Goal: Navigation & Orientation: Find specific page/section

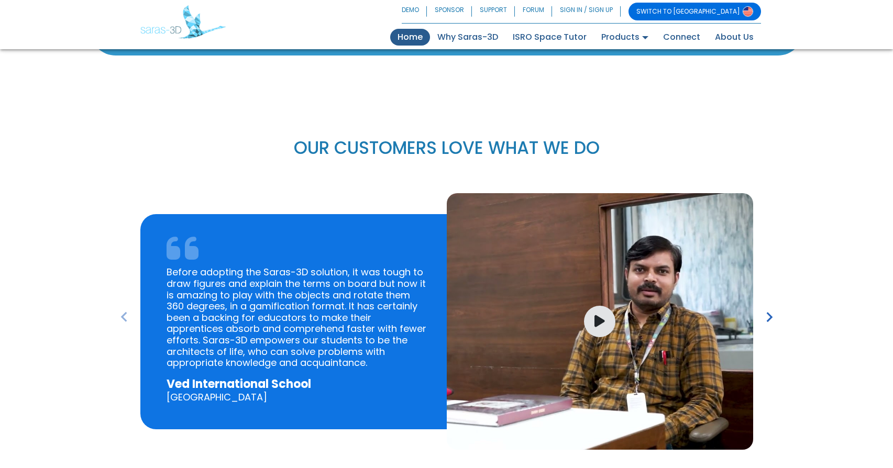
scroll to position [1442, 0]
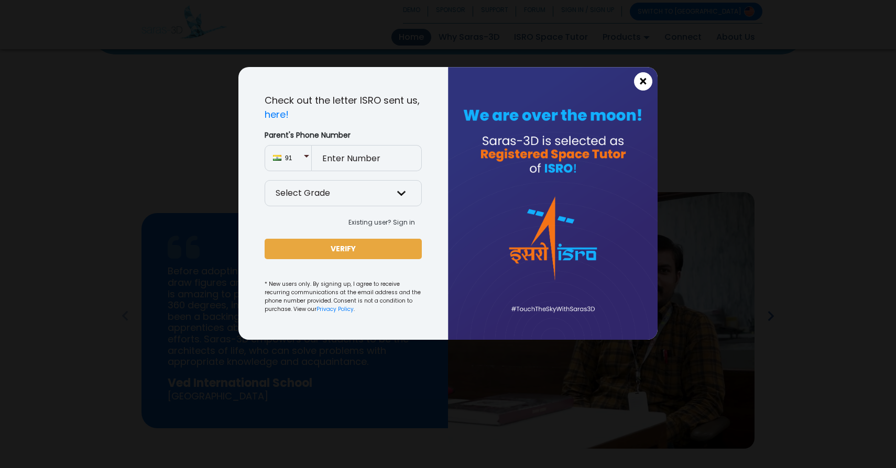
click at [640, 78] on span "×" at bounding box center [643, 82] width 9 height 14
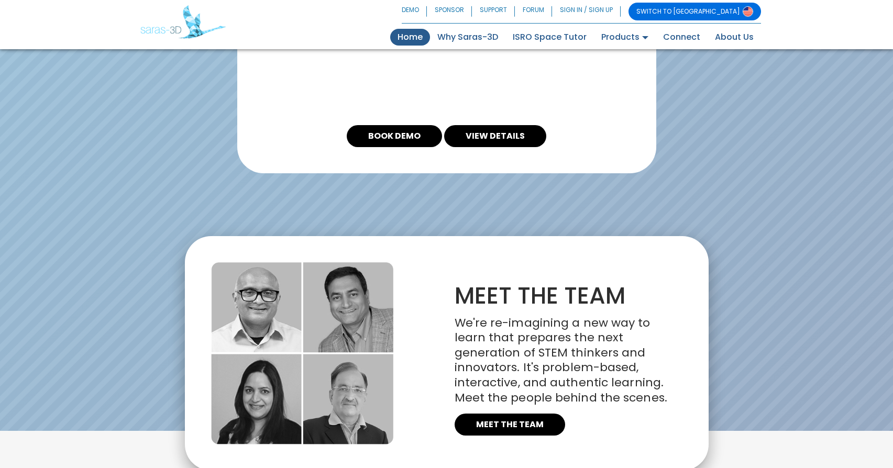
scroll to position [2324, 0]
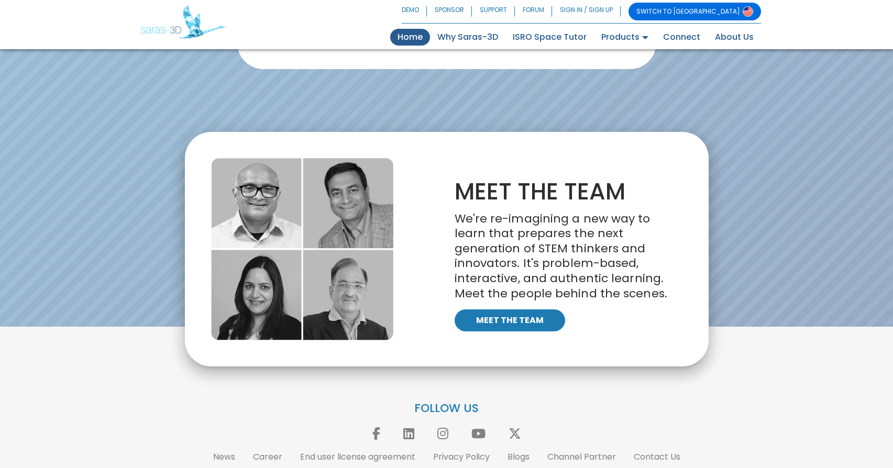
click at [541, 310] on link "MEET THE TEAM" at bounding box center [510, 321] width 111 height 22
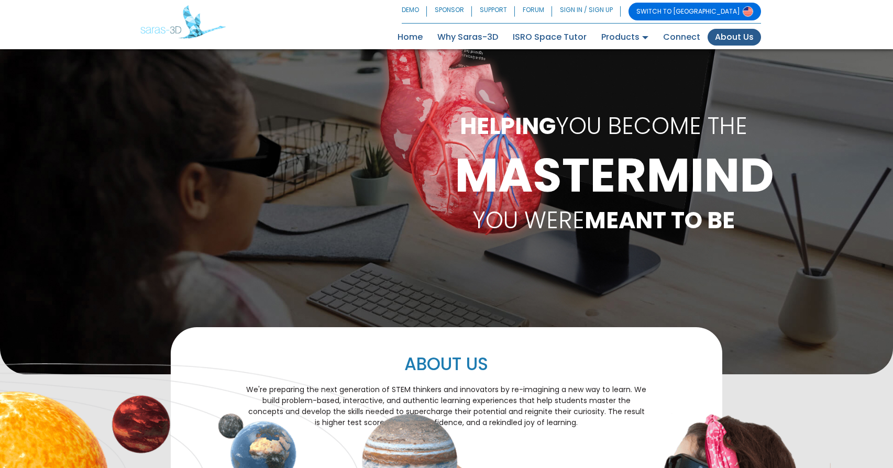
scroll to position [610, 0]
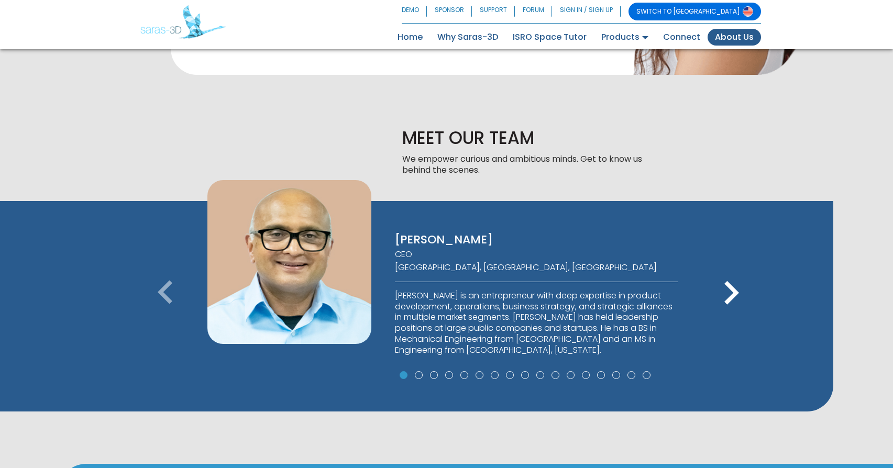
click at [727, 270] on icon "keyboard_arrow_right" at bounding box center [731, 293] width 47 height 47
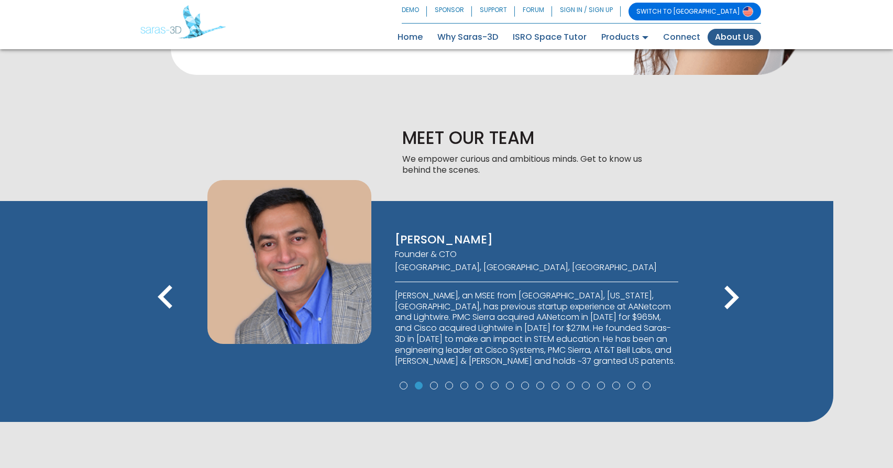
click at [727, 275] on icon "keyboard_arrow_right" at bounding box center [731, 298] width 47 height 47
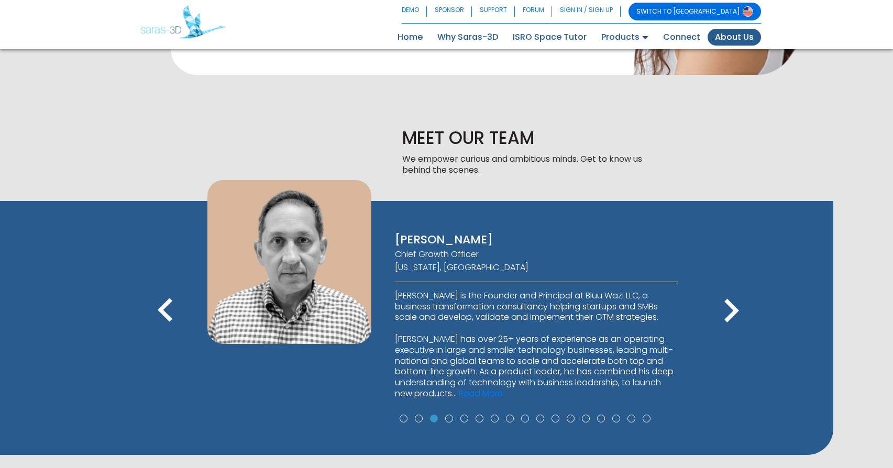
click at [727, 288] on icon "keyboard_arrow_right" at bounding box center [731, 311] width 47 height 47
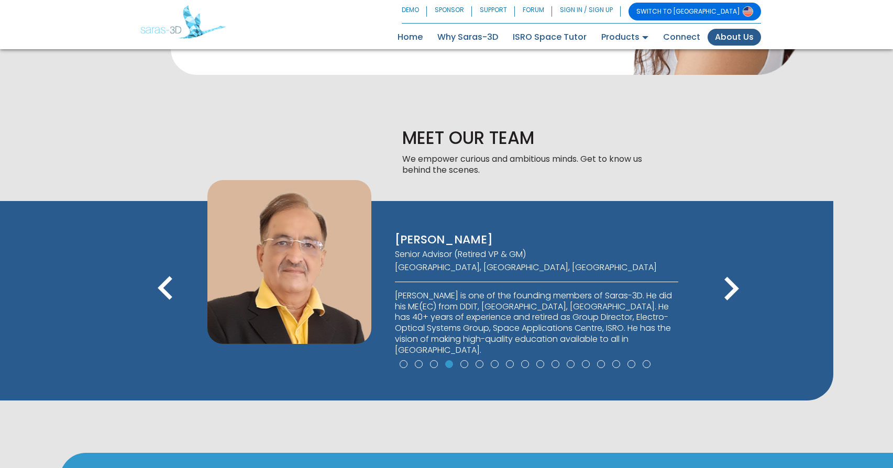
click at [727, 266] on icon "keyboard_arrow_right" at bounding box center [731, 289] width 47 height 47
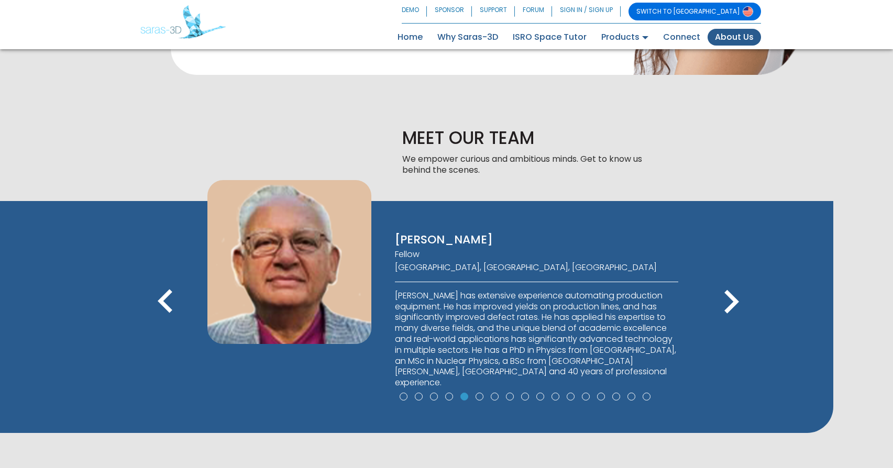
click at [727, 279] on icon "keyboard_arrow_right" at bounding box center [731, 302] width 47 height 47
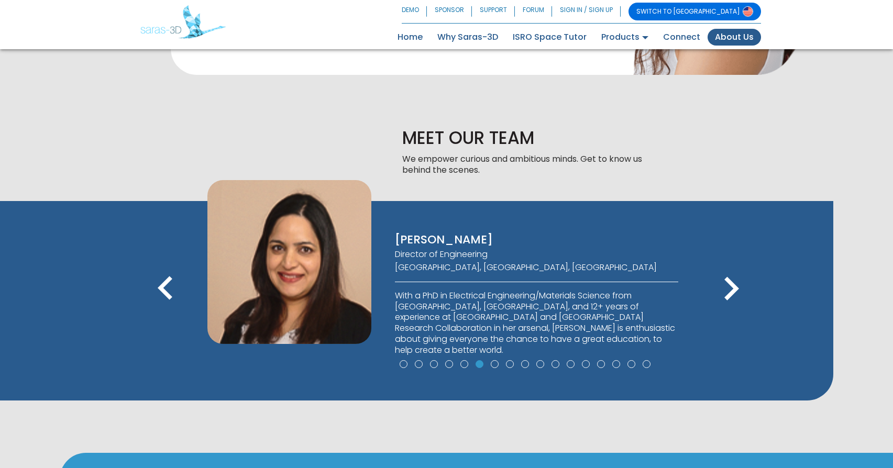
click at [727, 266] on icon "keyboard_arrow_right" at bounding box center [731, 289] width 47 height 47
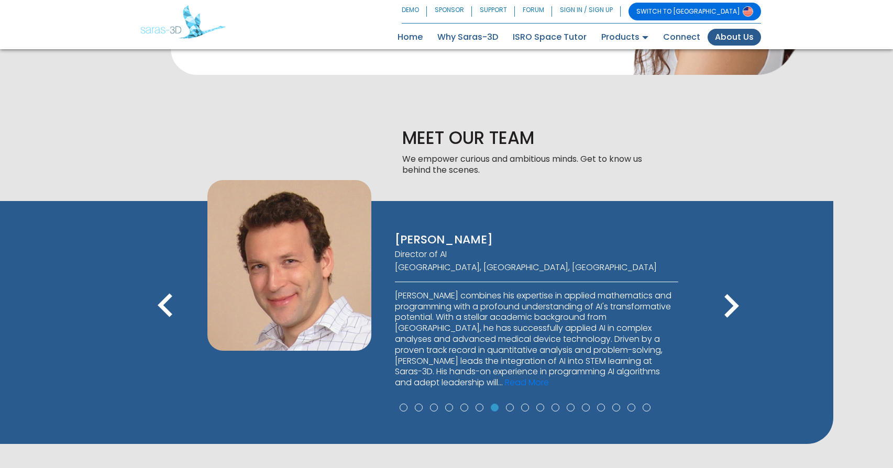
click at [727, 283] on icon "keyboard_arrow_right" at bounding box center [731, 306] width 47 height 47
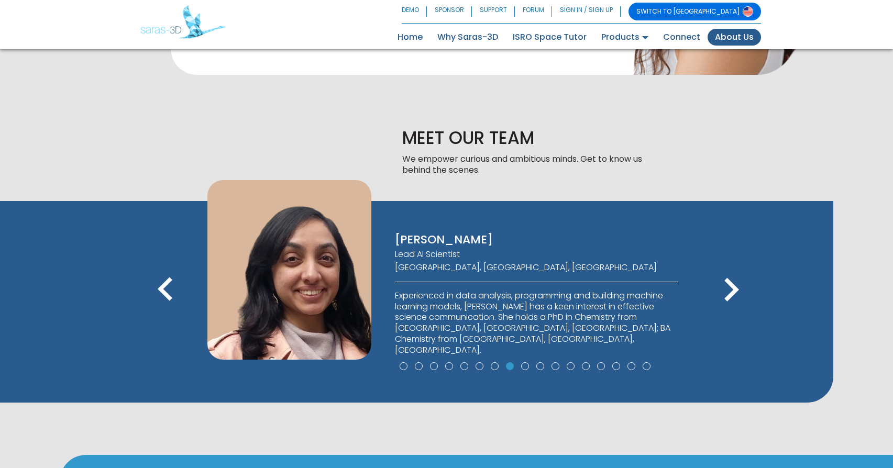
click at [727, 267] on icon "keyboard_arrow_right" at bounding box center [731, 290] width 47 height 47
